Goal: Use online tool/utility

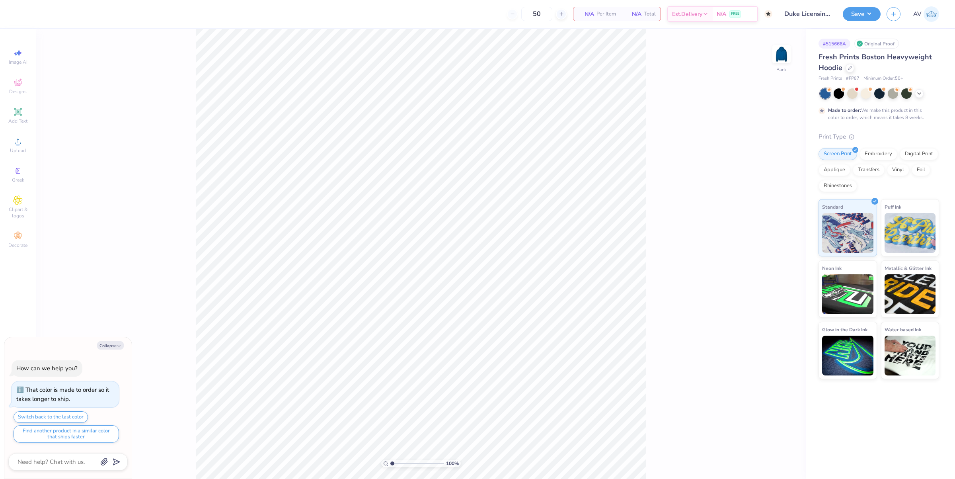
type textarea "x"
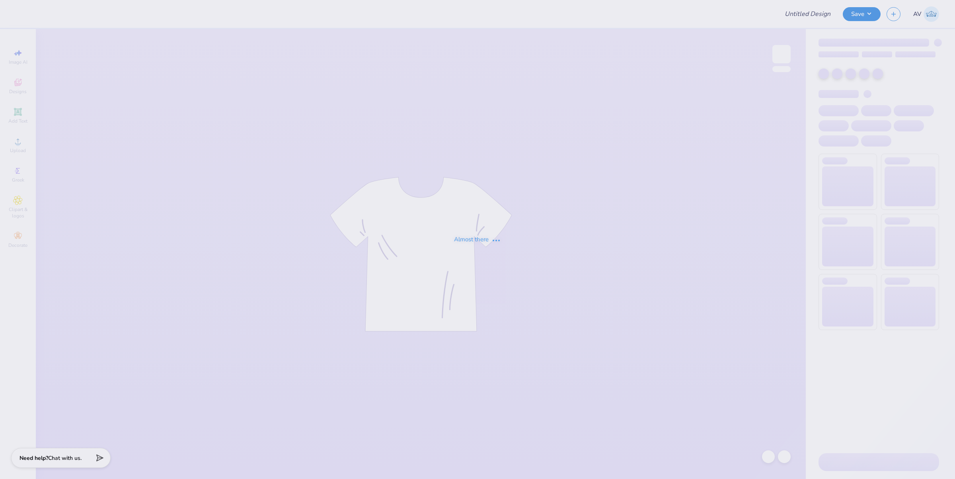
type input "Hoodie"
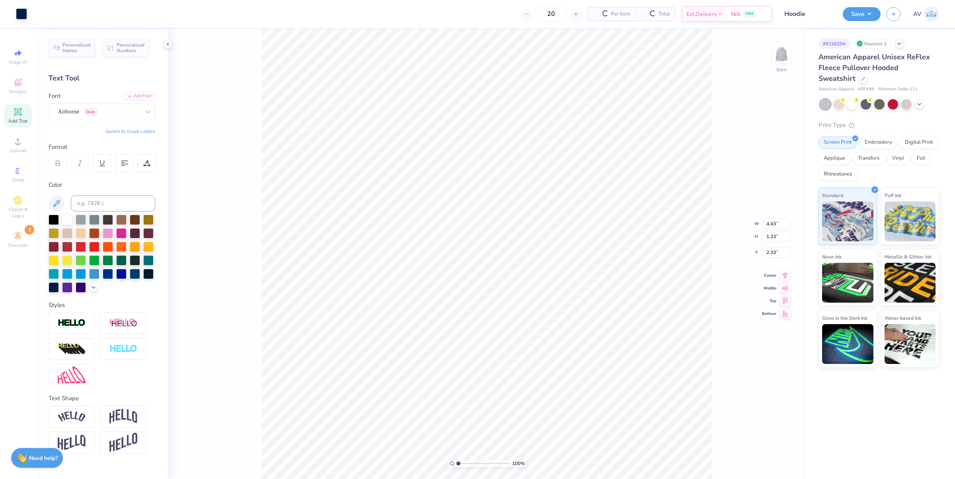
scroll to position [8, 1]
